Goal: Task Accomplishment & Management: Manage account settings

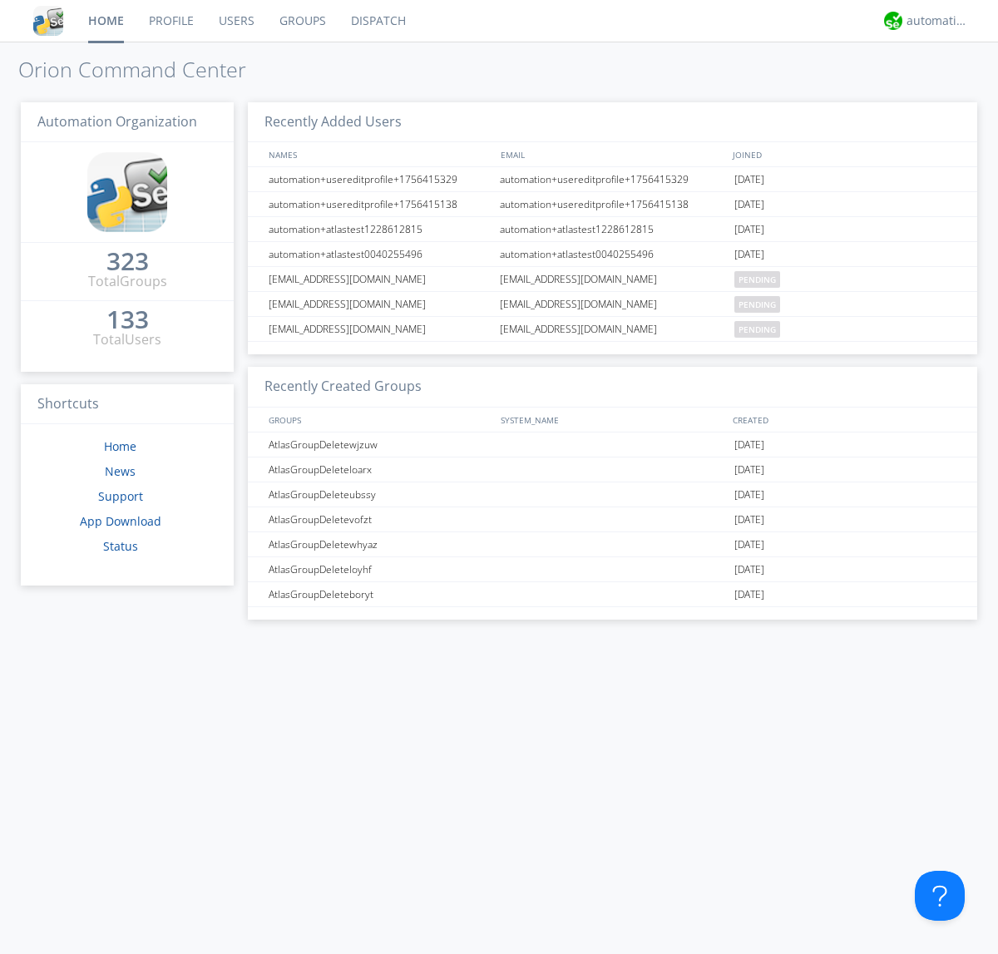
click at [235, 21] on link "Users" at bounding box center [236, 21] width 61 height 42
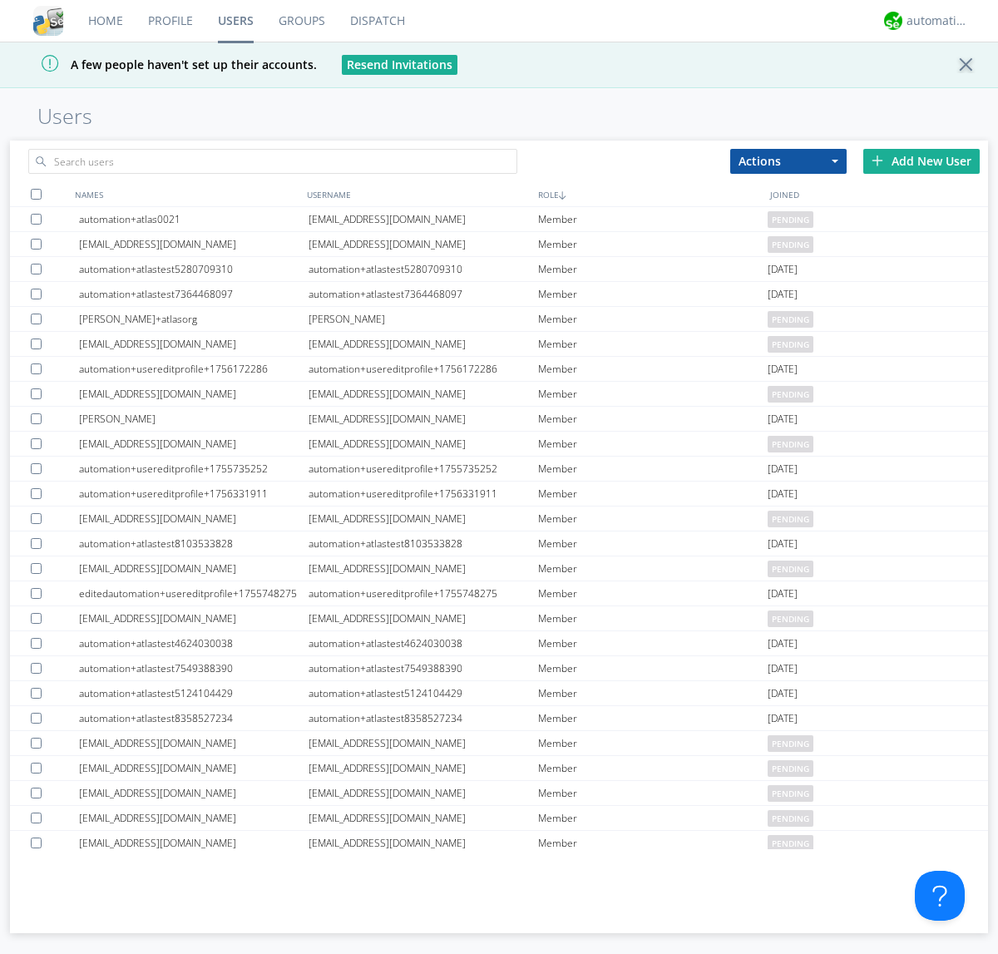
click at [922, 161] on div "Add New User" at bounding box center [922, 161] width 116 height 25
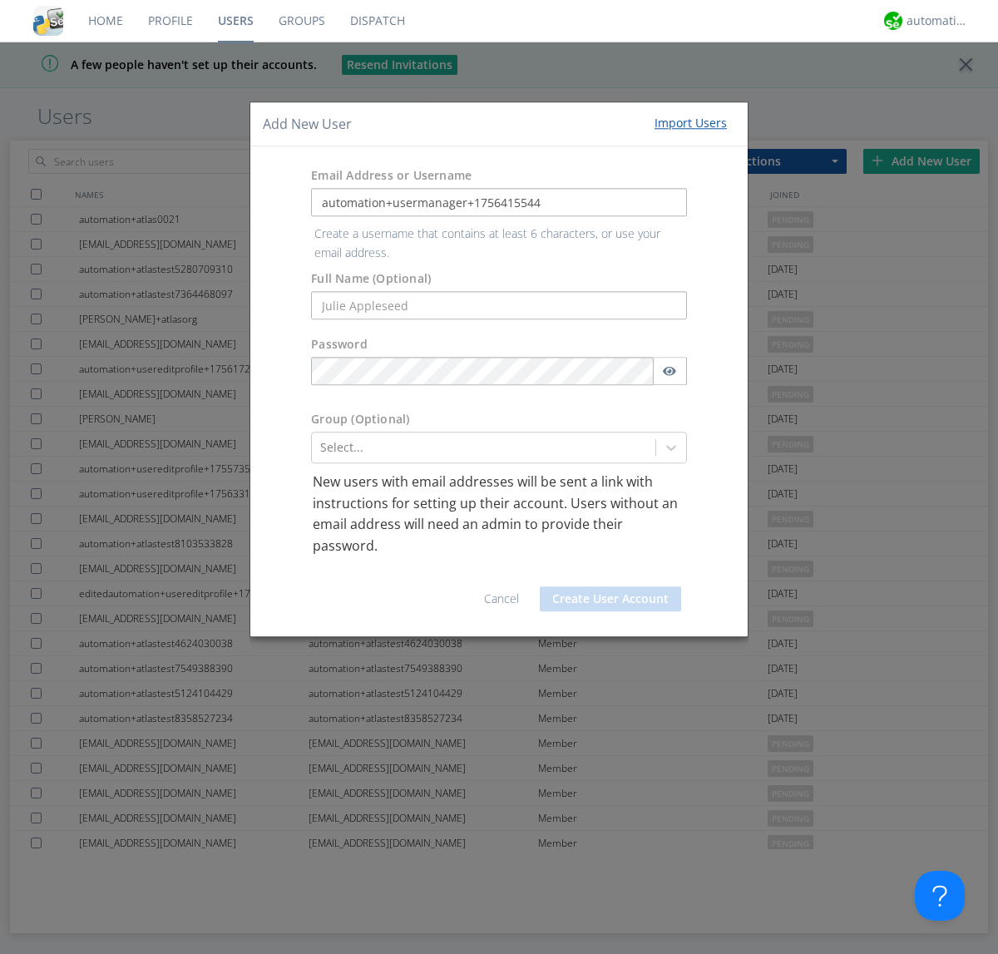
type input "automation+usermanager+1756415544"
click at [611, 587] on button "Create User Account" at bounding box center [610, 599] width 141 height 25
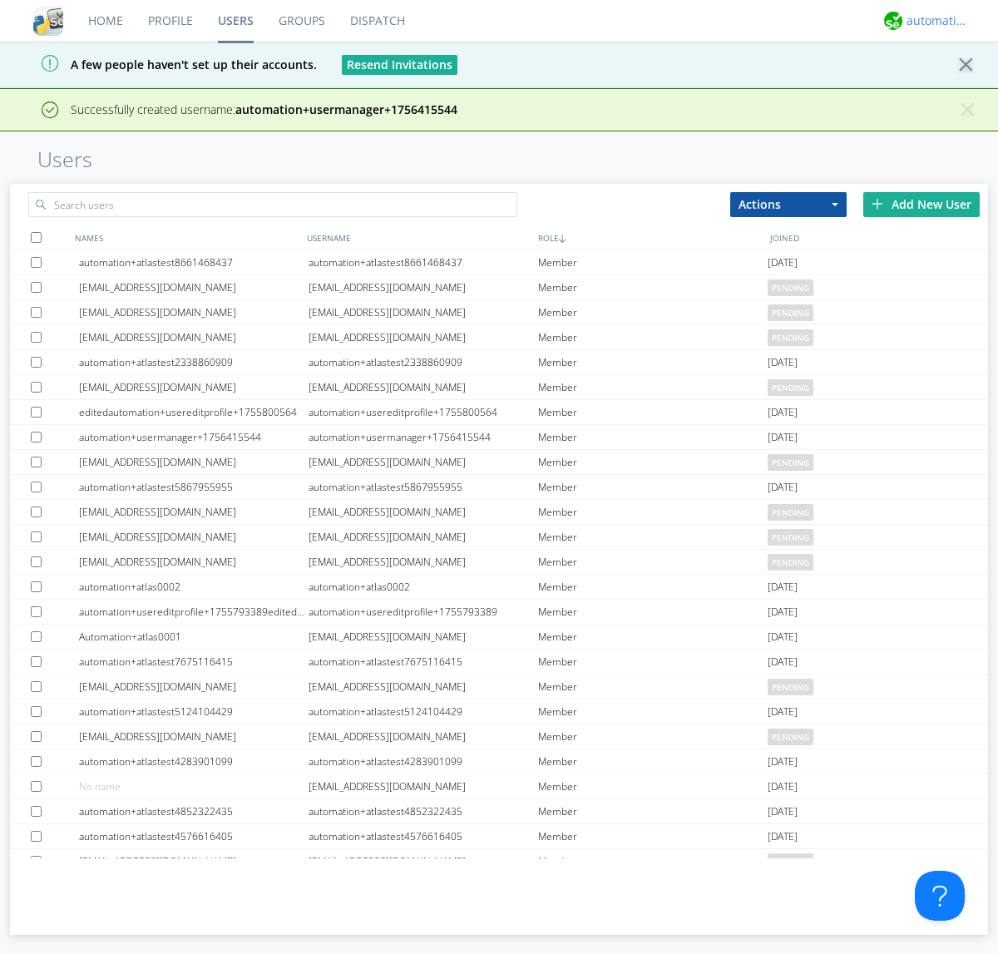
click at [934, 21] on div "automation+atlas" at bounding box center [938, 20] width 62 height 17
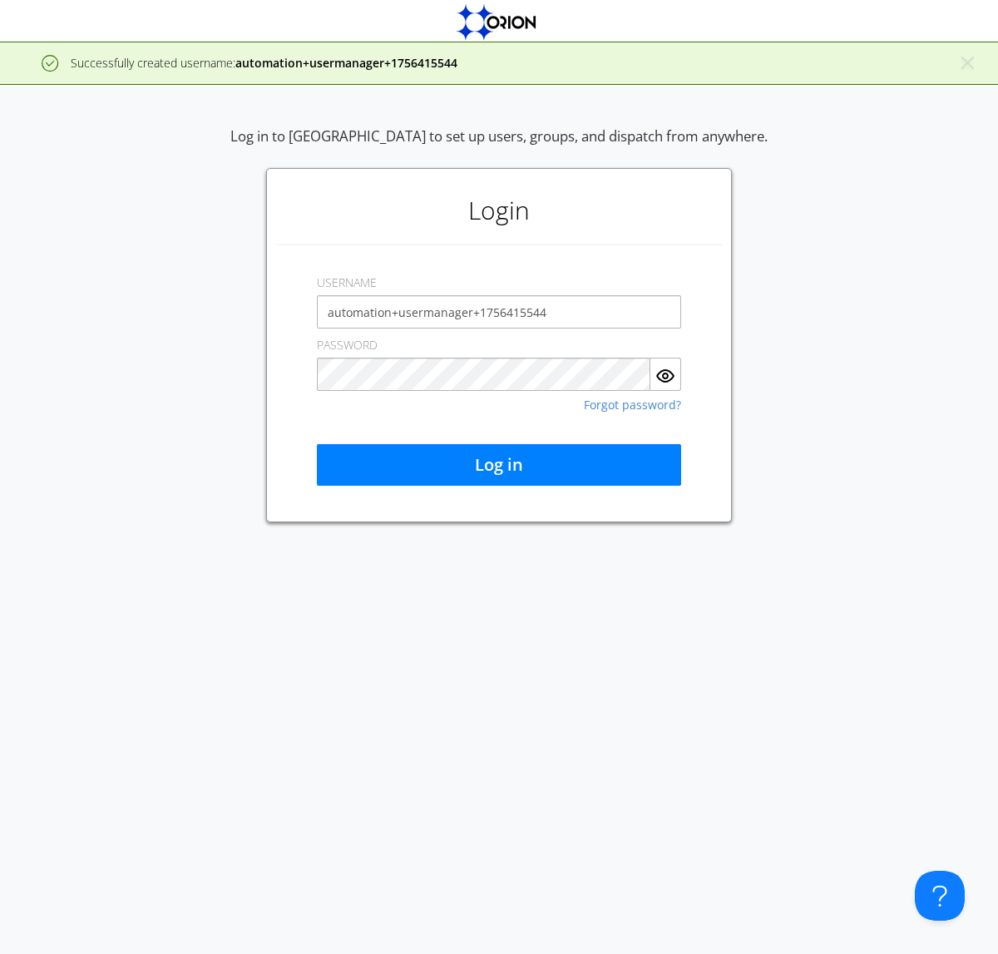
type input "automation+usermanager+1756415544"
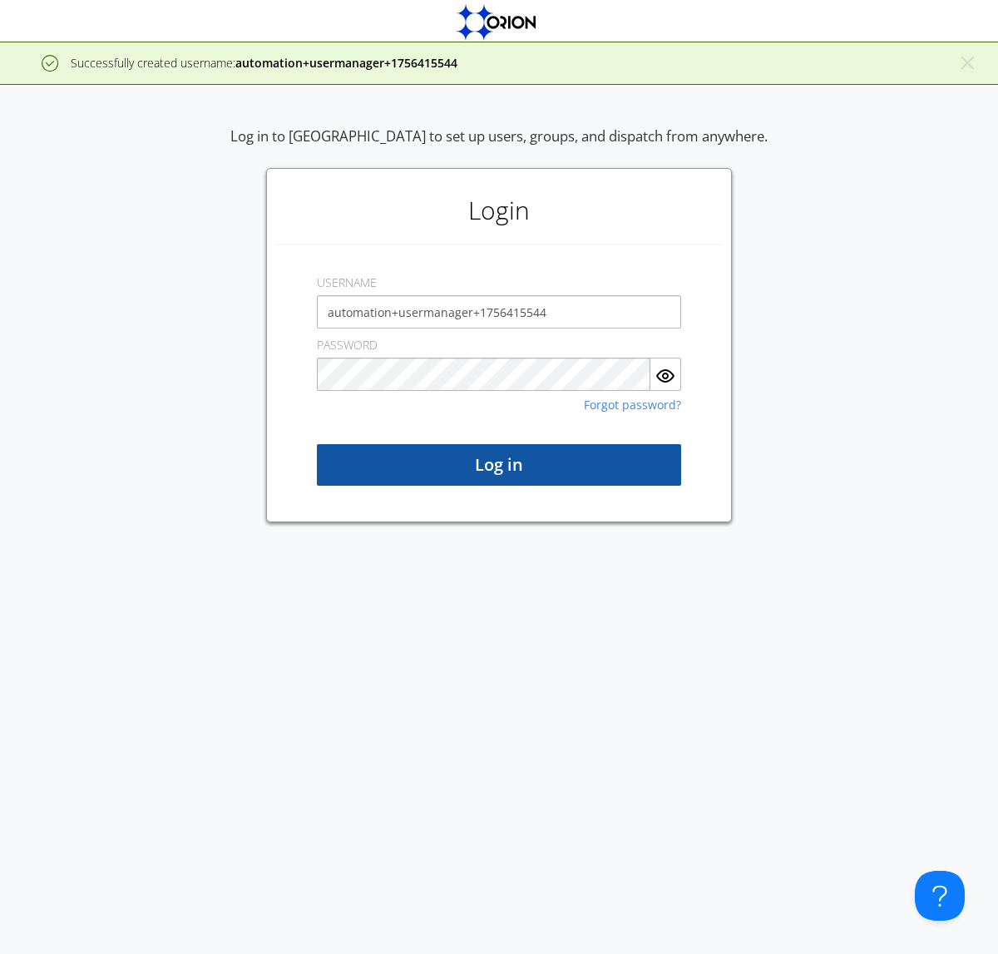
click at [499, 465] on button "Log in" at bounding box center [499, 465] width 364 height 42
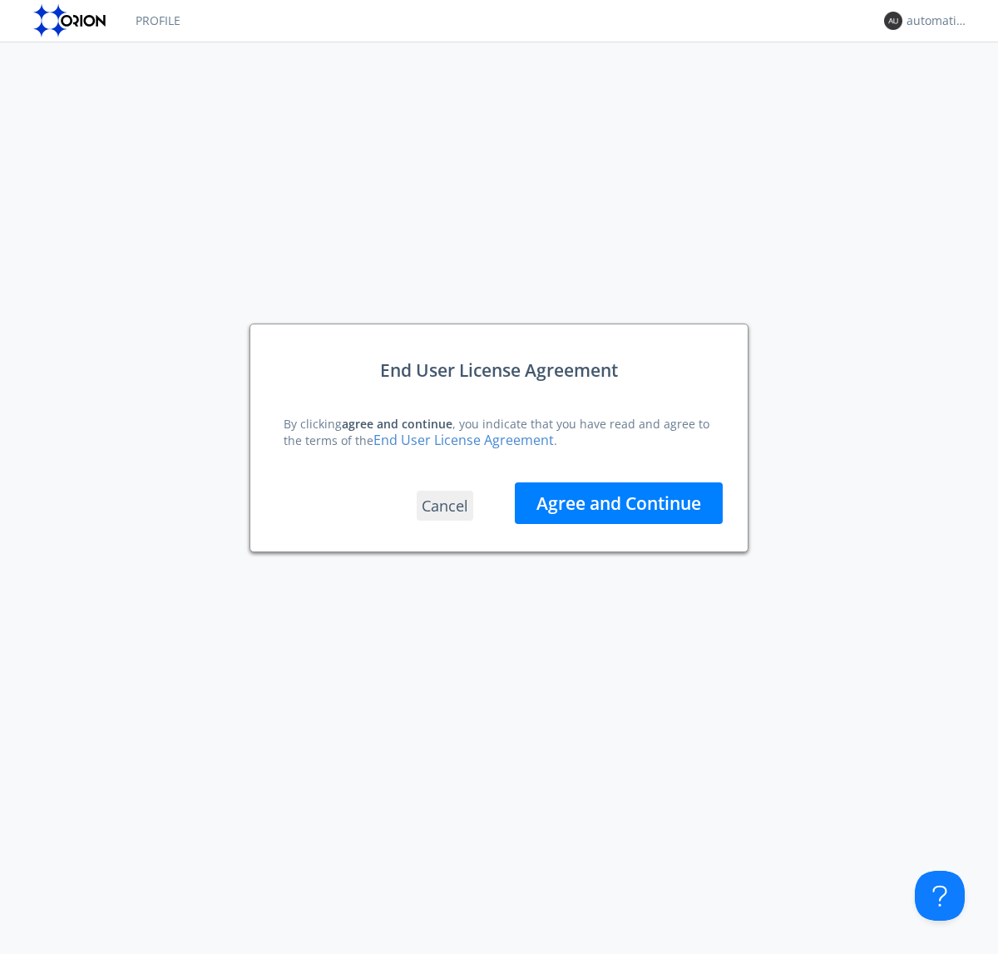
click at [619, 503] on button "Agree and Continue" at bounding box center [619, 504] width 208 height 42
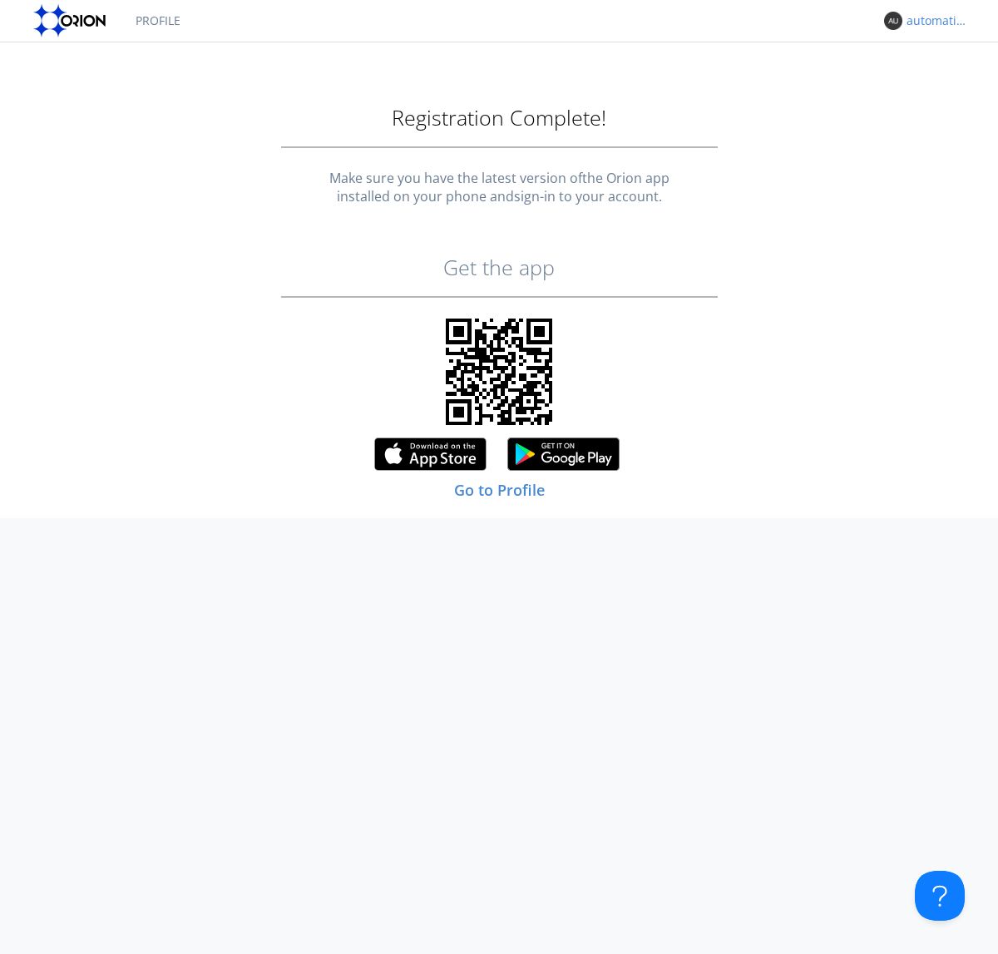
click at [934, 21] on div "automation+usermanager+1756415544" at bounding box center [938, 20] width 62 height 17
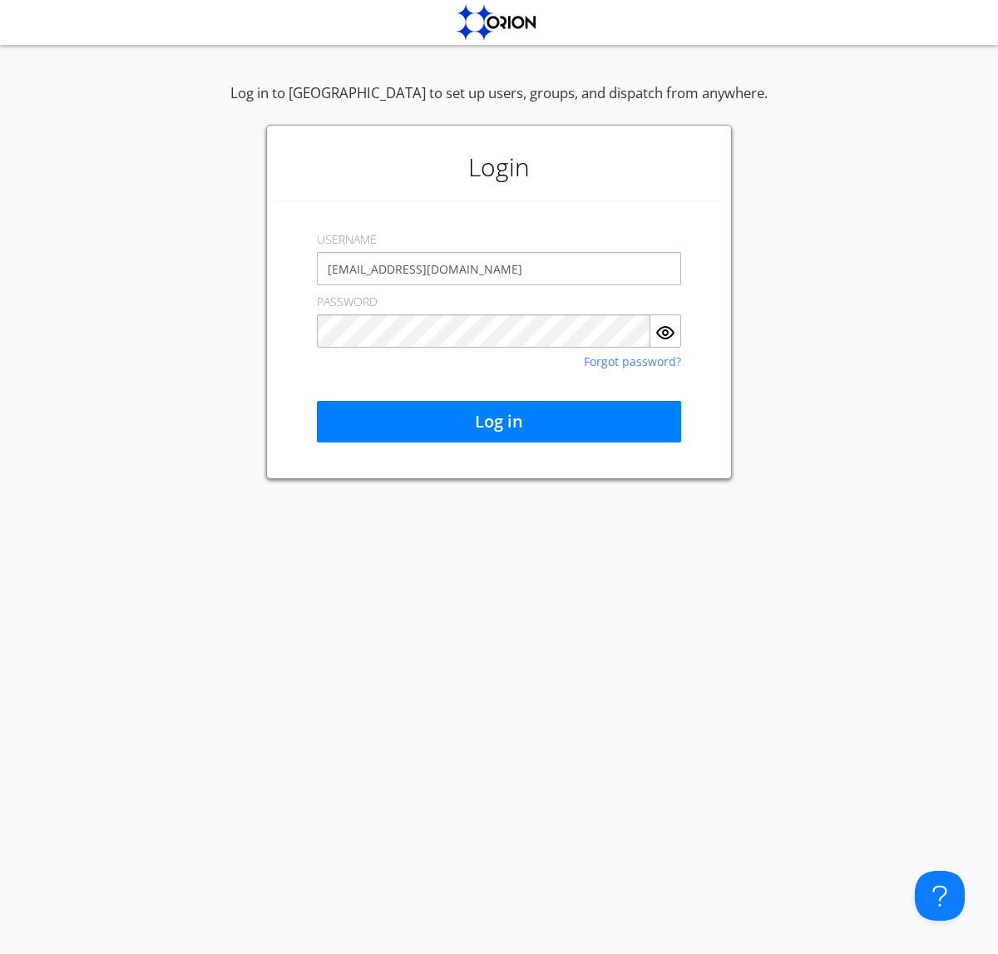
type input "[EMAIL_ADDRESS][DOMAIN_NAME]"
click at [499, 422] on button "Log in" at bounding box center [499, 422] width 364 height 42
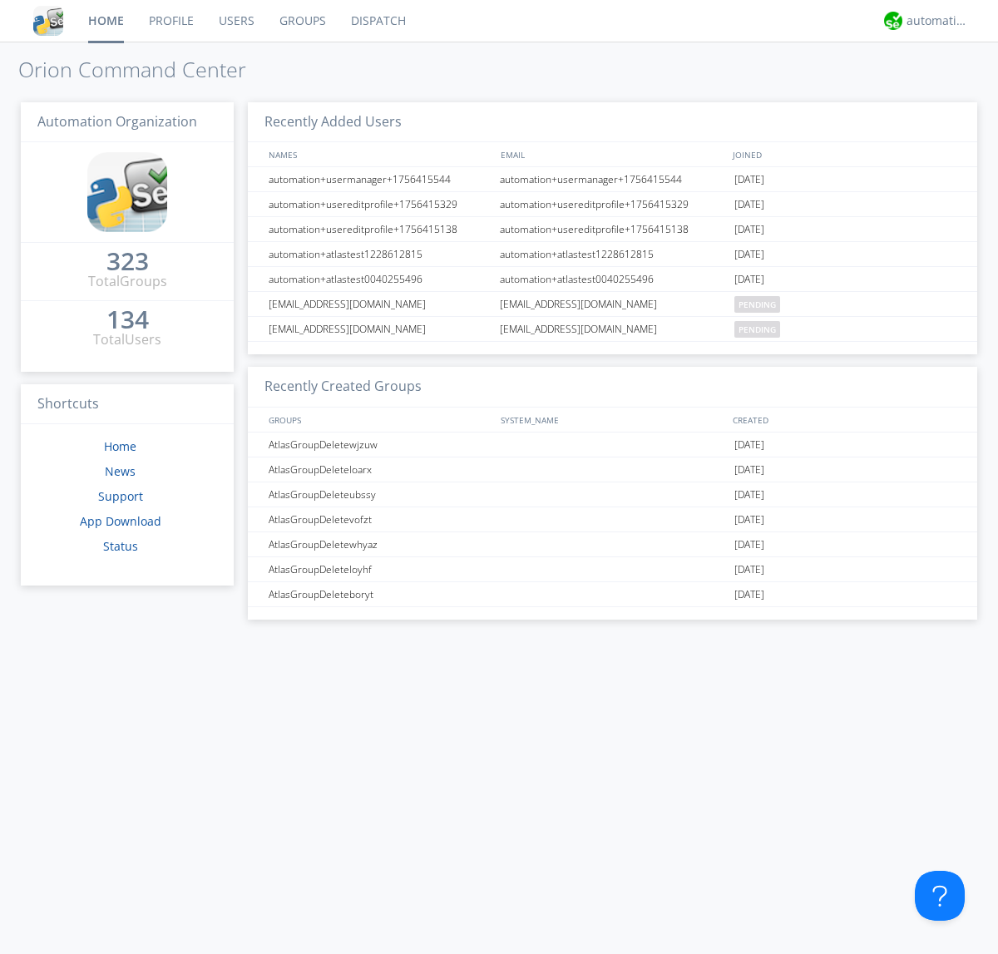
click at [235, 21] on link "Users" at bounding box center [236, 21] width 61 height 42
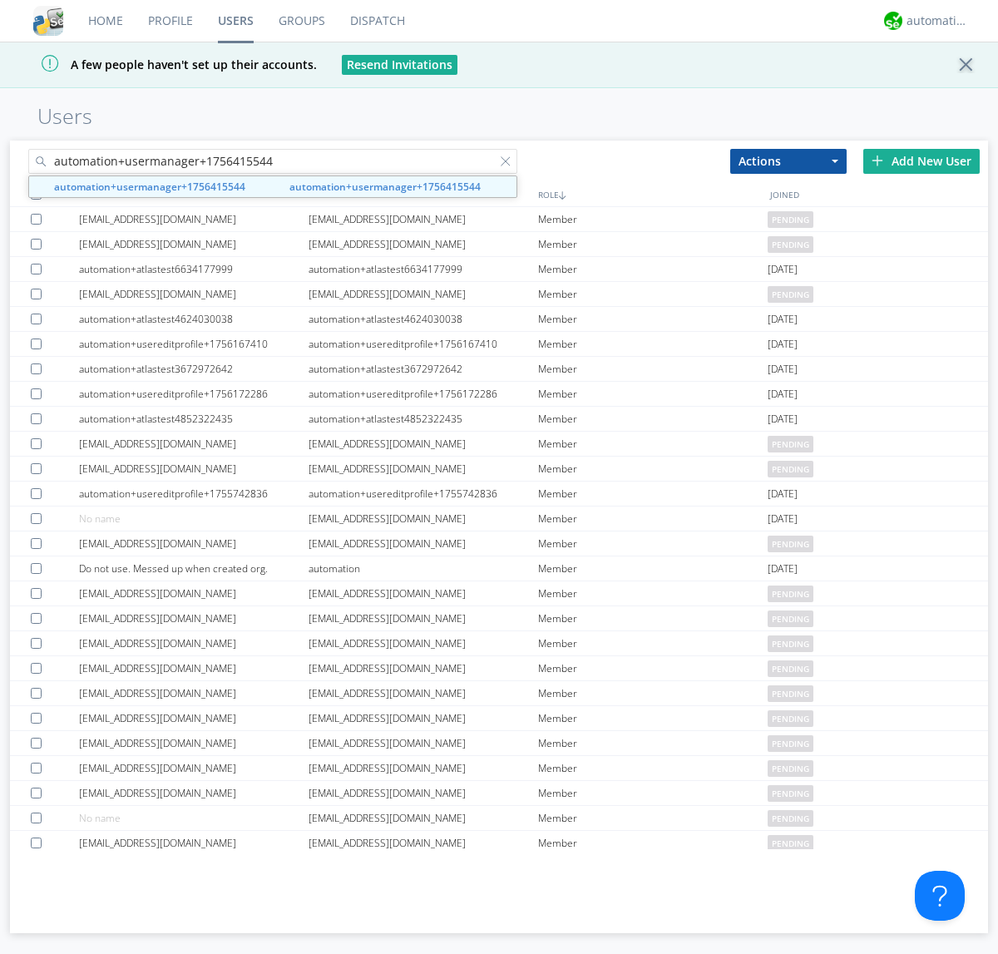
type input "automation+usermanager+1756415544"
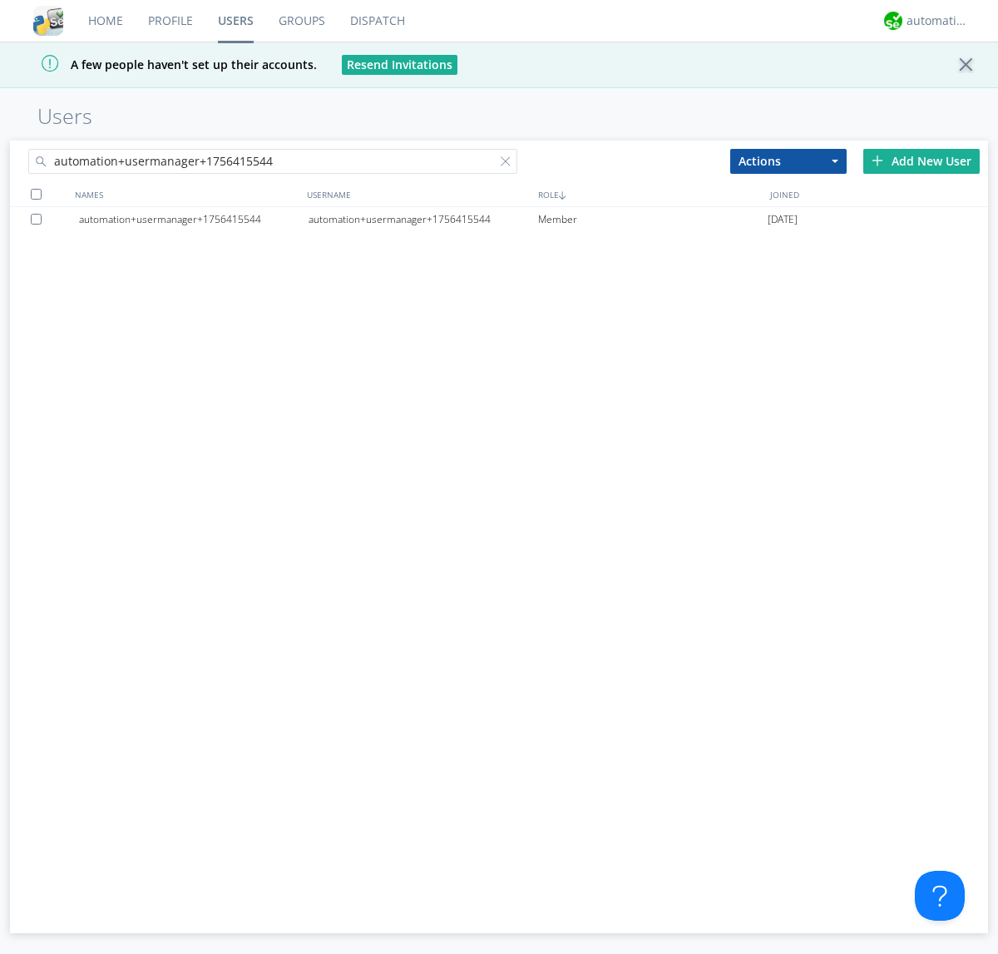
click at [423, 219] on div "automation+usermanager+1756415544" at bounding box center [424, 219] width 230 height 25
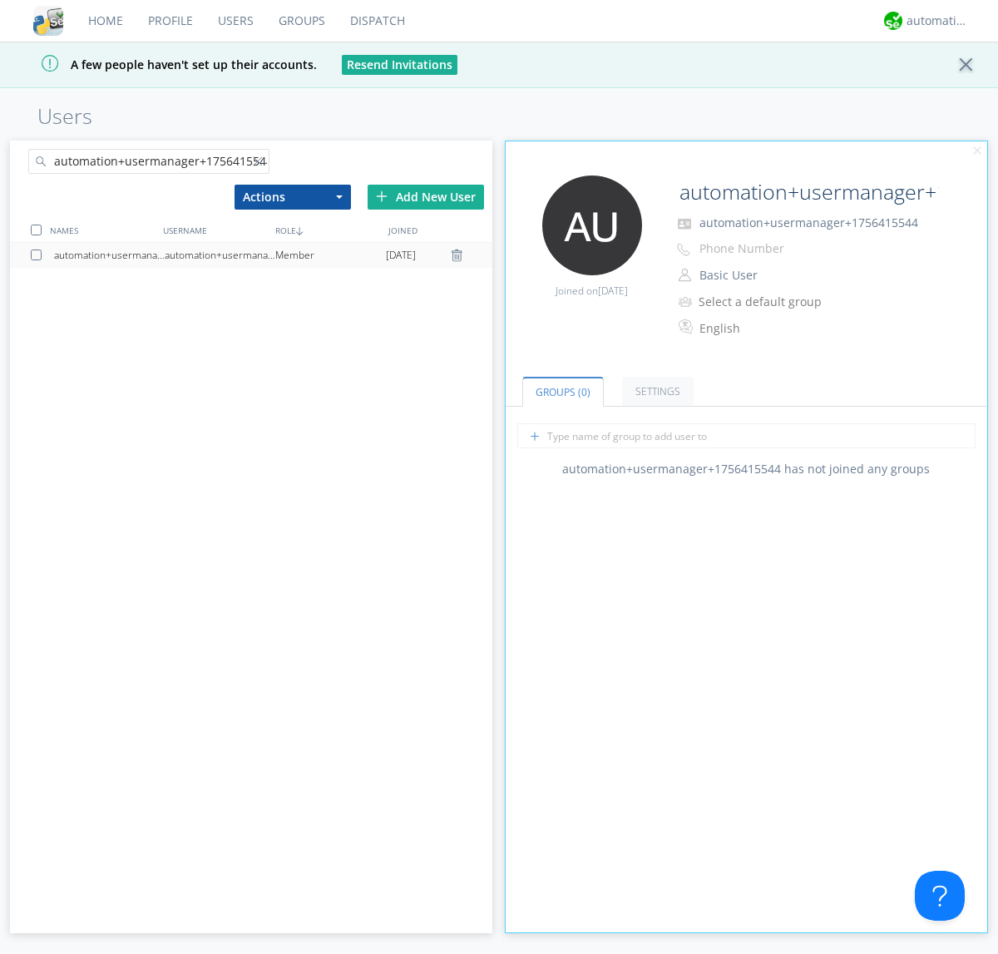
click at [776, 275] on button "Basic User" at bounding box center [777, 275] width 166 height 23
click at [0, 0] on link "Manager" at bounding box center [0, 0] width 0 height 0
click at [934, 21] on div "automation+atlas" at bounding box center [938, 20] width 62 height 17
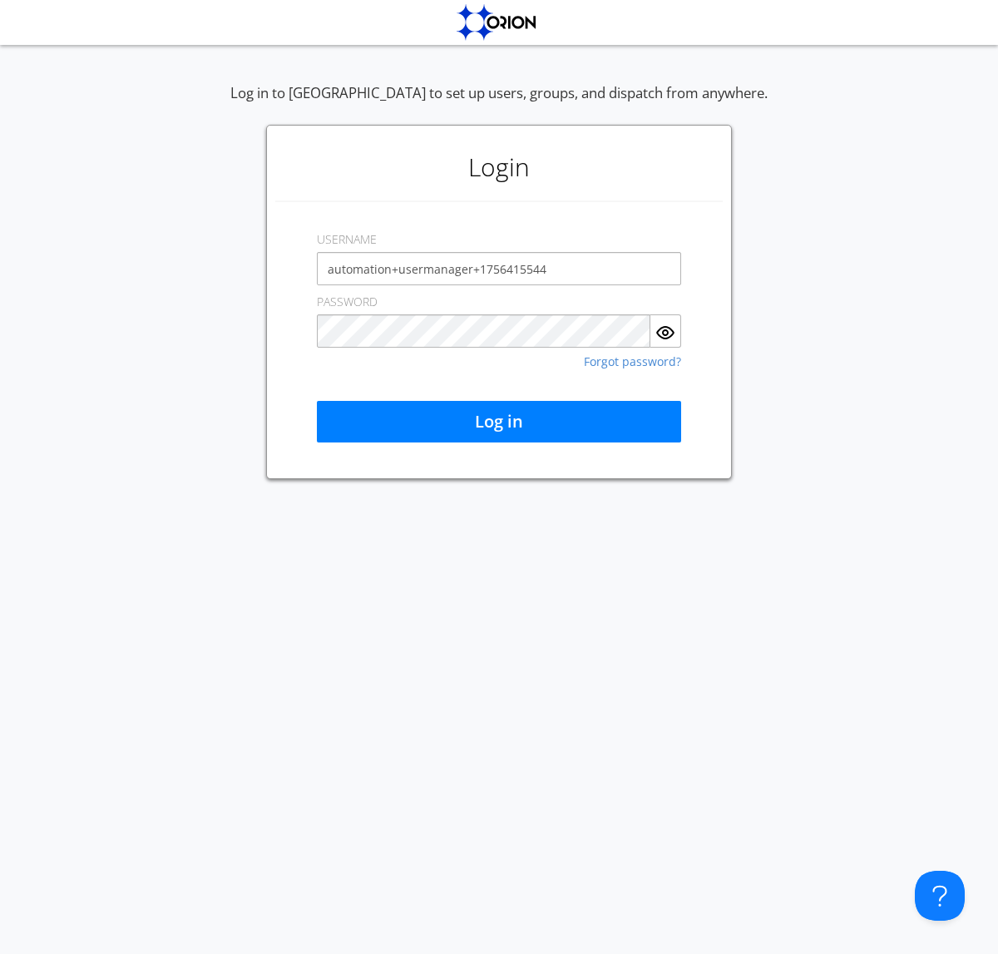
type input "automation+usermanager+1756415544"
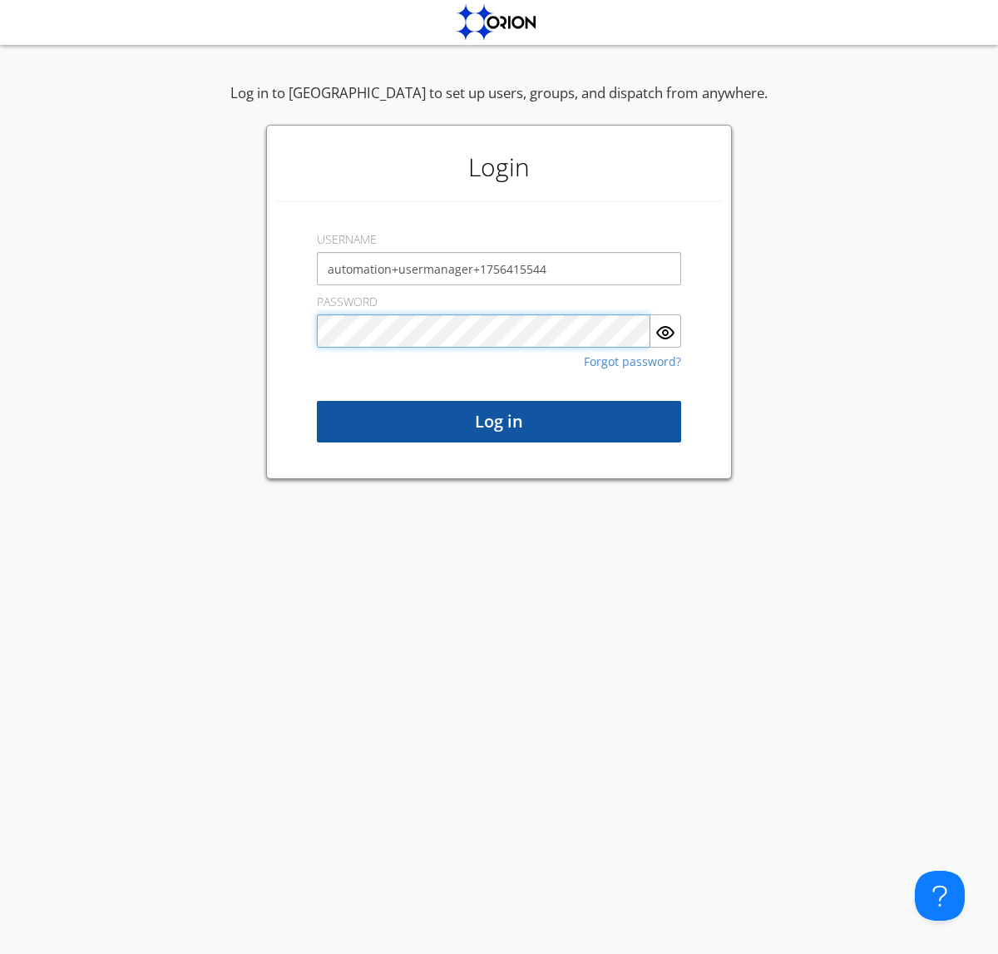
click at [499, 422] on button "Log in" at bounding box center [499, 422] width 364 height 42
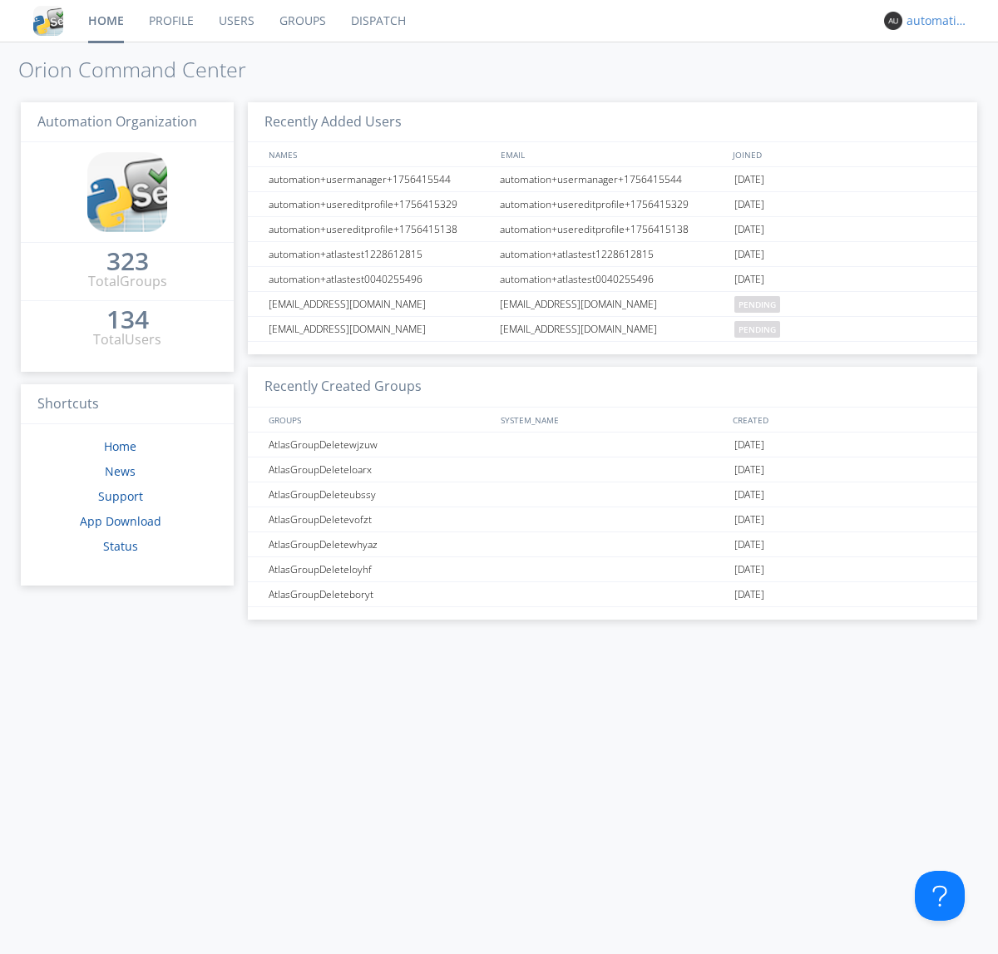
click at [934, 21] on div "automation+usermanager+1756415544" at bounding box center [938, 20] width 62 height 17
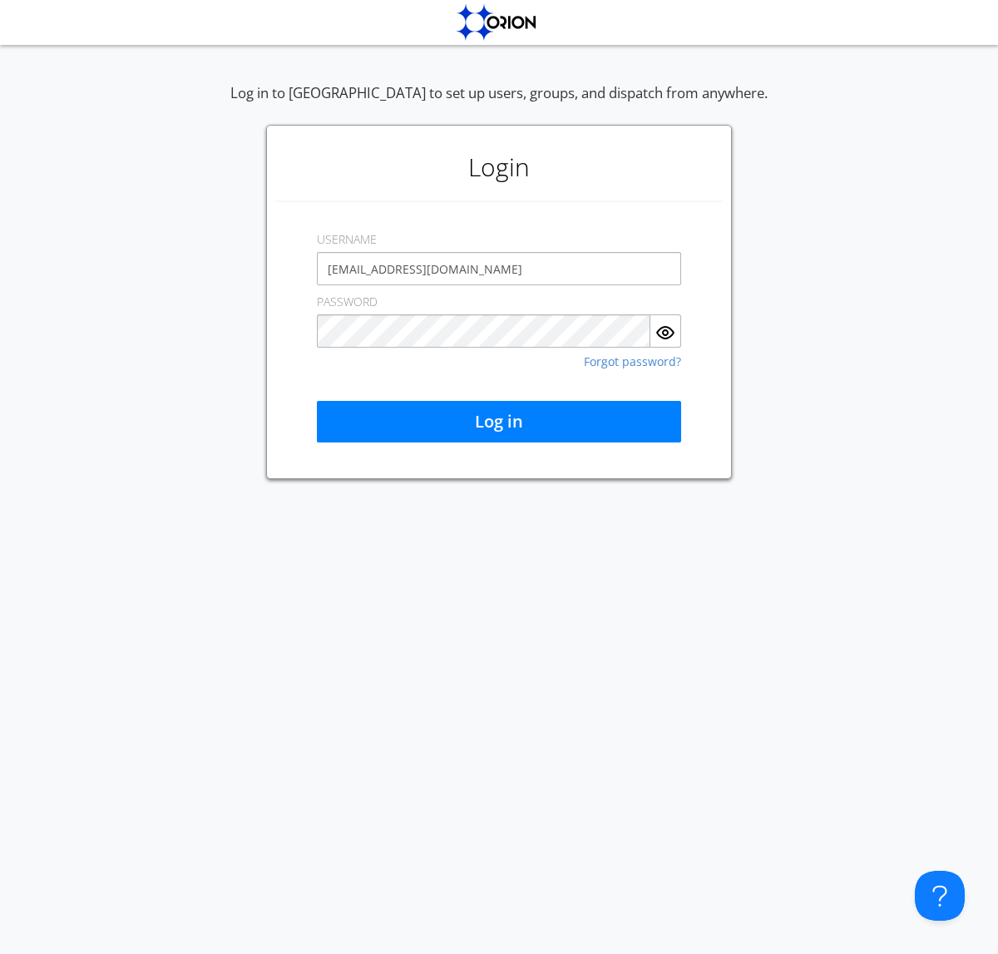
type input "[EMAIL_ADDRESS][DOMAIN_NAME]"
click at [499, 422] on button "Log in" at bounding box center [499, 422] width 364 height 42
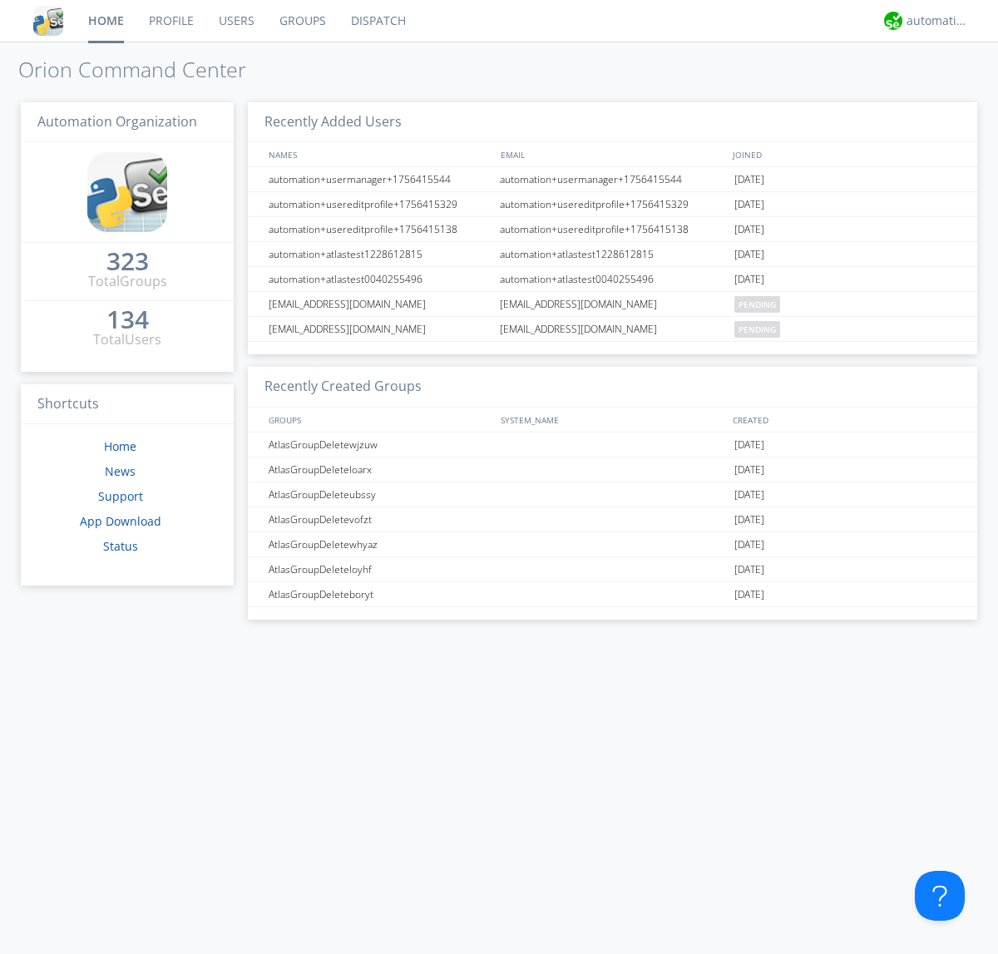
click at [235, 21] on link "Users" at bounding box center [236, 21] width 61 height 42
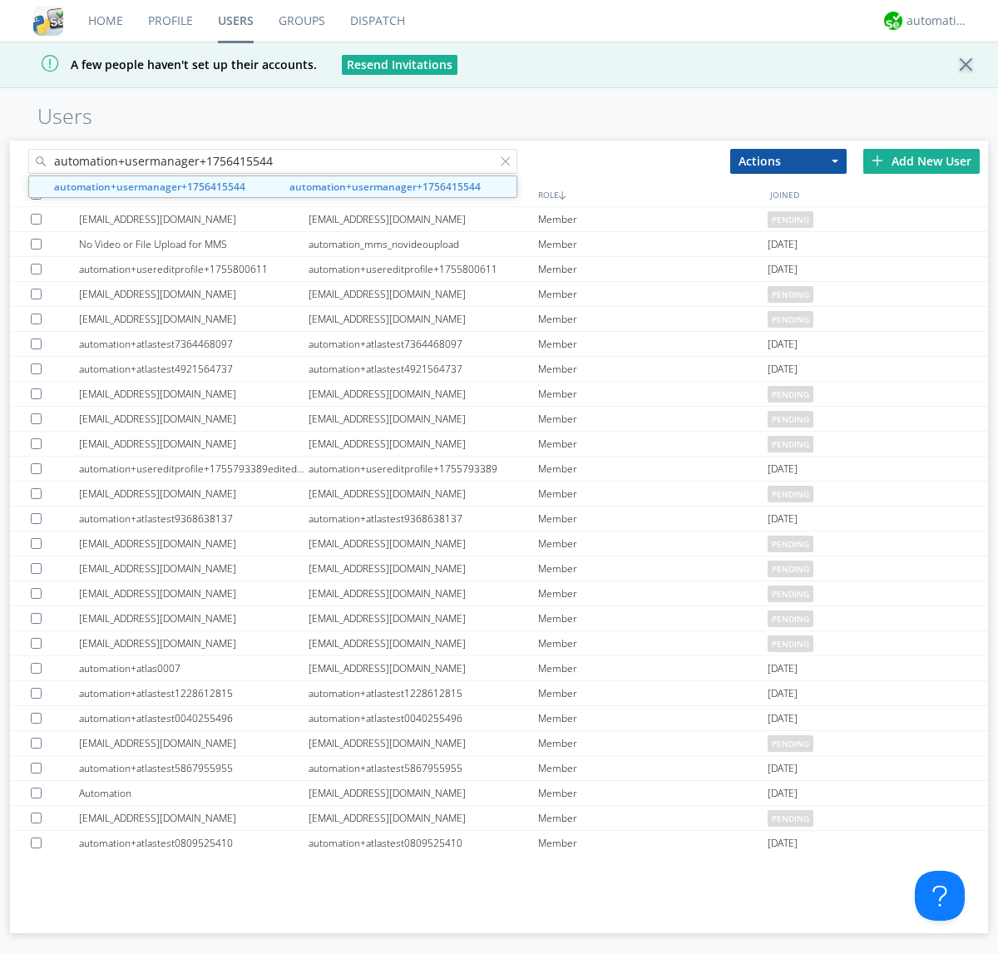
type input "automation+usermanager+1756415544"
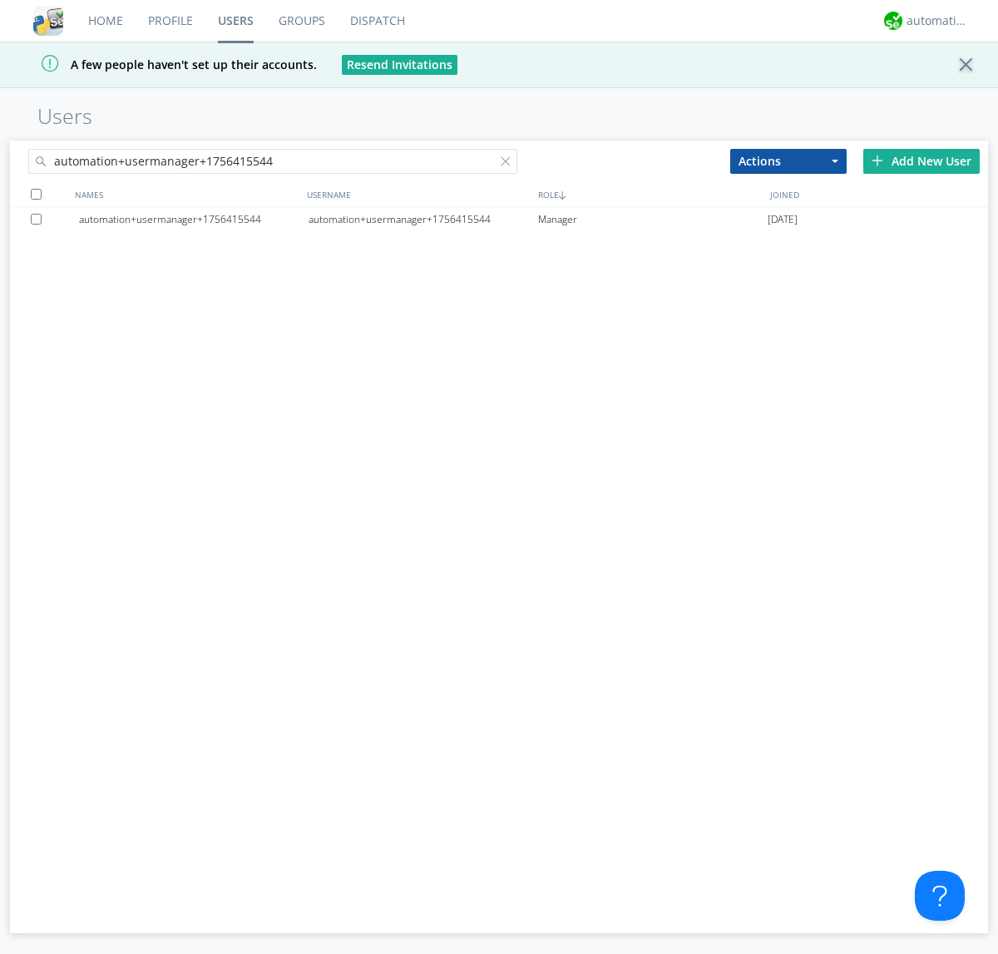
click at [39, 219] on div at bounding box center [39, 219] width 17 height 11
click at [789, 161] on button "Actions" at bounding box center [789, 161] width 116 height 25
click at [789, 211] on link "Delete User" at bounding box center [788, 212] width 115 height 22
